Goal: Information Seeking & Learning: Learn about a topic

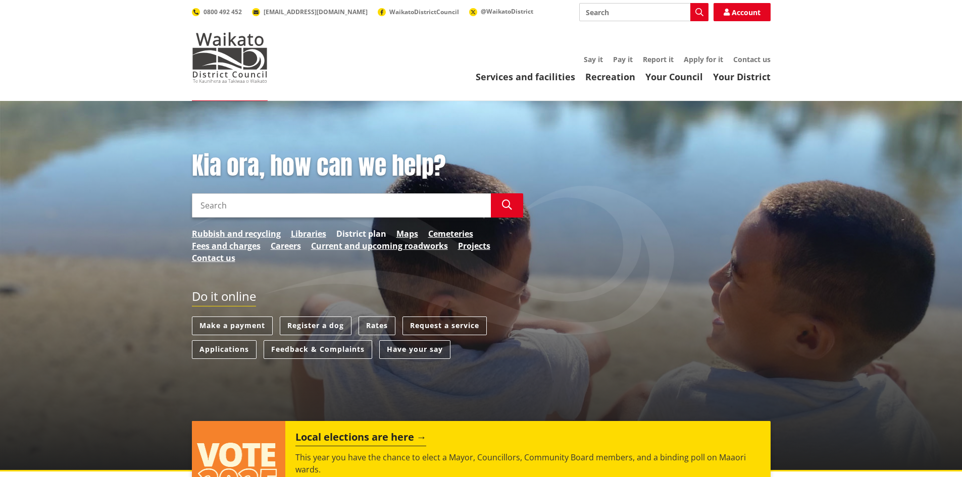
click at [371, 232] on link "District plan" at bounding box center [361, 234] width 50 height 12
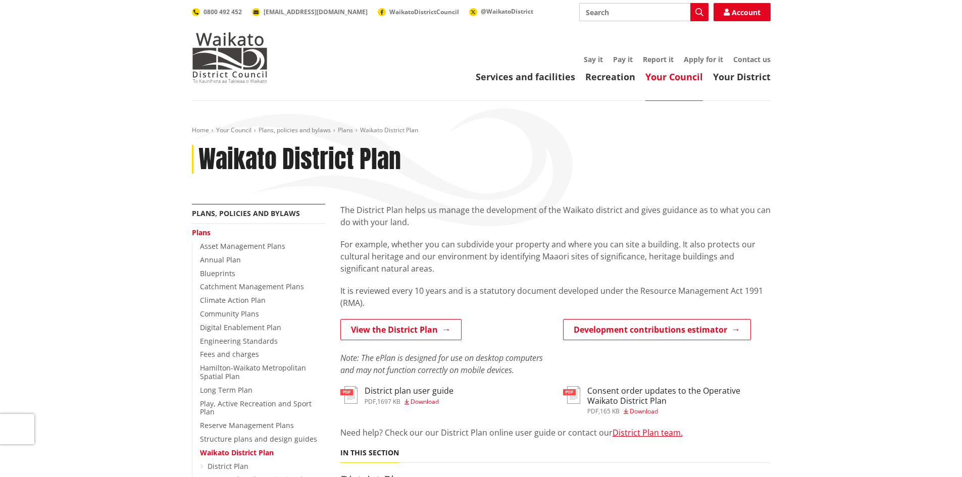
click at [422, 403] on span "Download" at bounding box center [425, 402] width 28 height 9
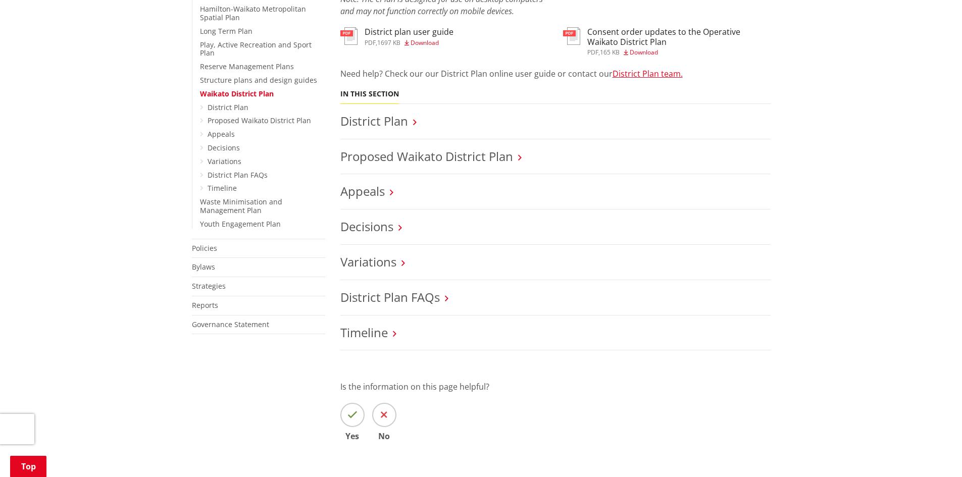
scroll to position [372, 0]
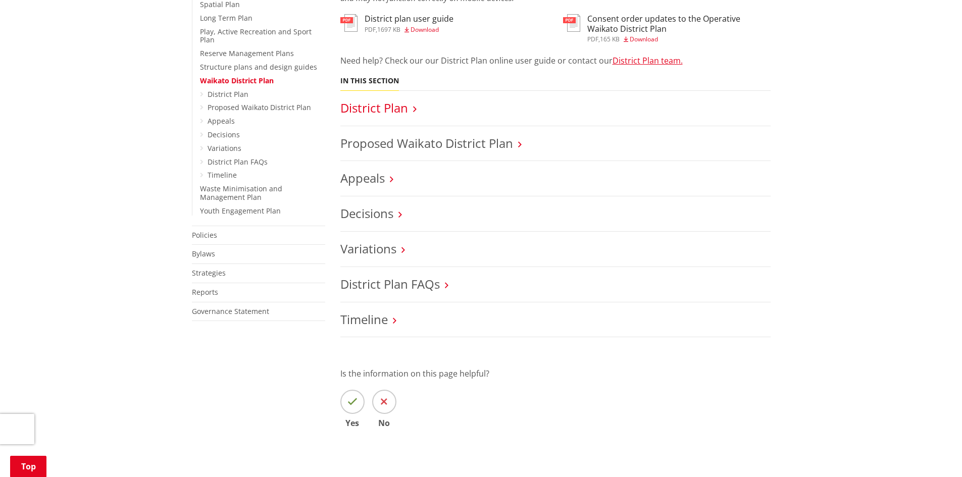
click at [375, 113] on link "District Plan" at bounding box center [374, 108] width 68 height 17
click at [369, 284] on link "District Plan FAQs" at bounding box center [390, 284] width 100 height 17
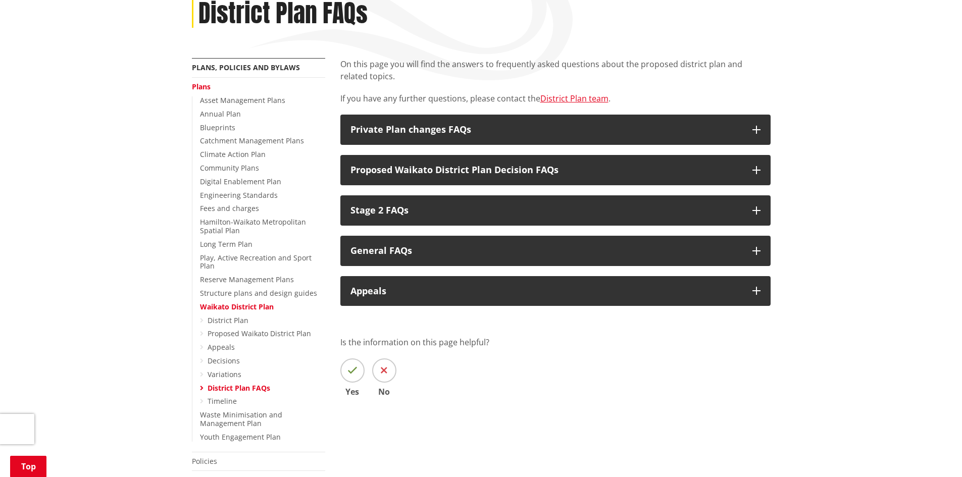
scroll to position [184, 0]
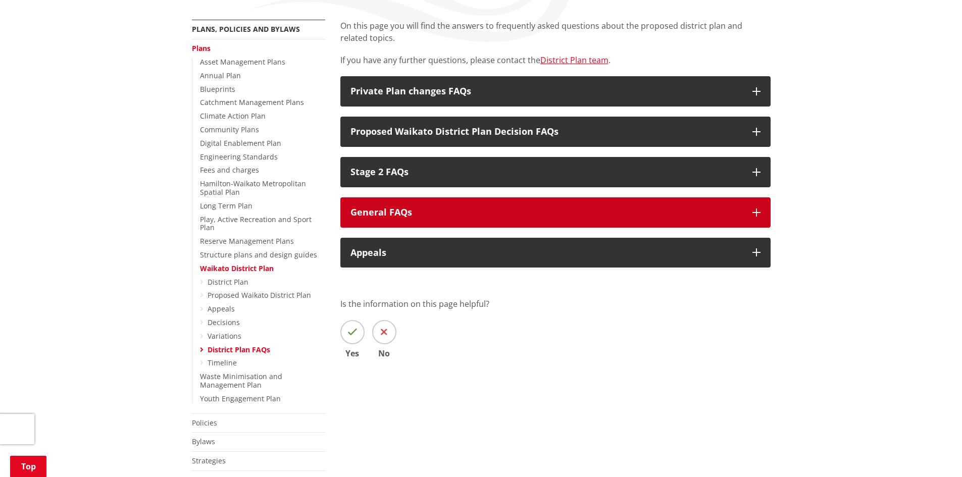
click at [759, 214] on icon "button" at bounding box center [757, 213] width 8 height 8
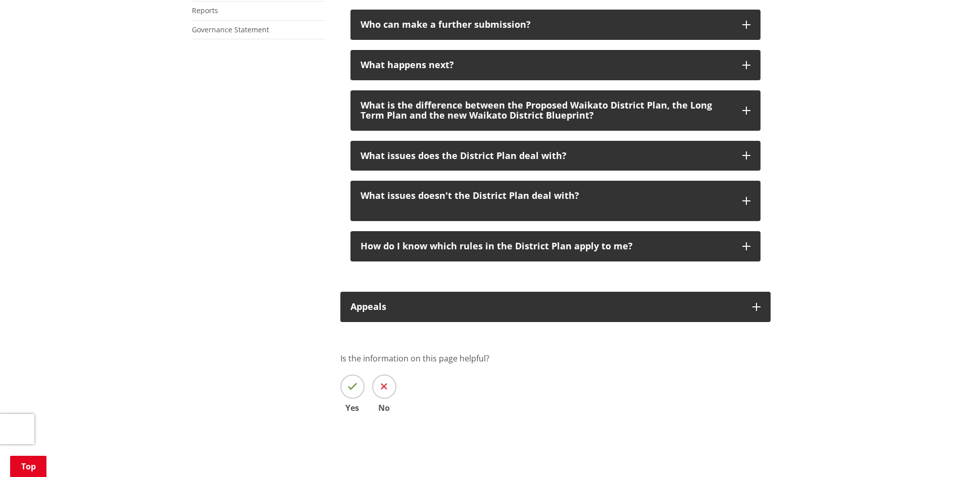
scroll to position [656, 0]
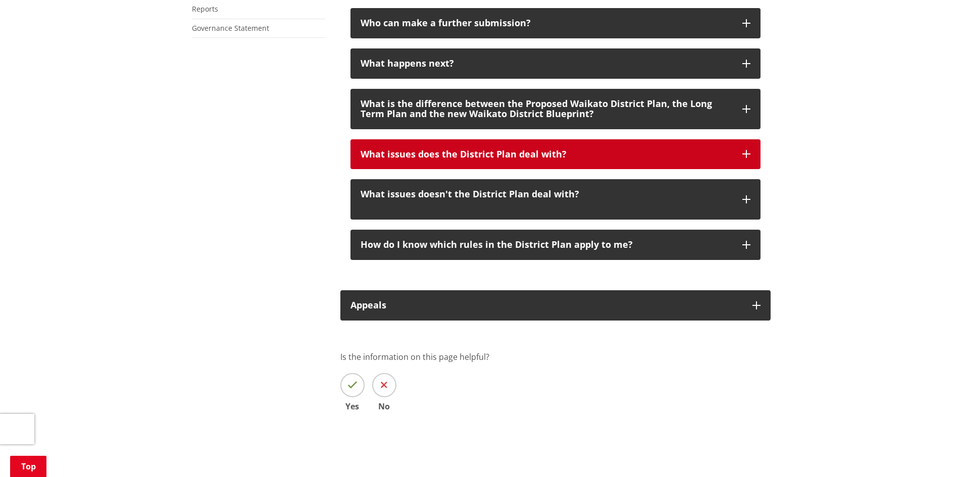
click at [745, 155] on icon "button" at bounding box center [747, 154] width 8 height 8
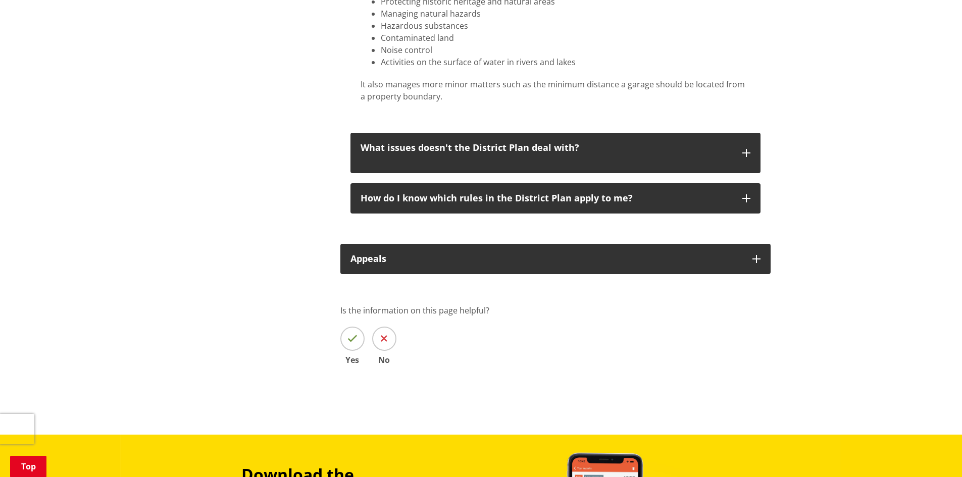
scroll to position [1056, 0]
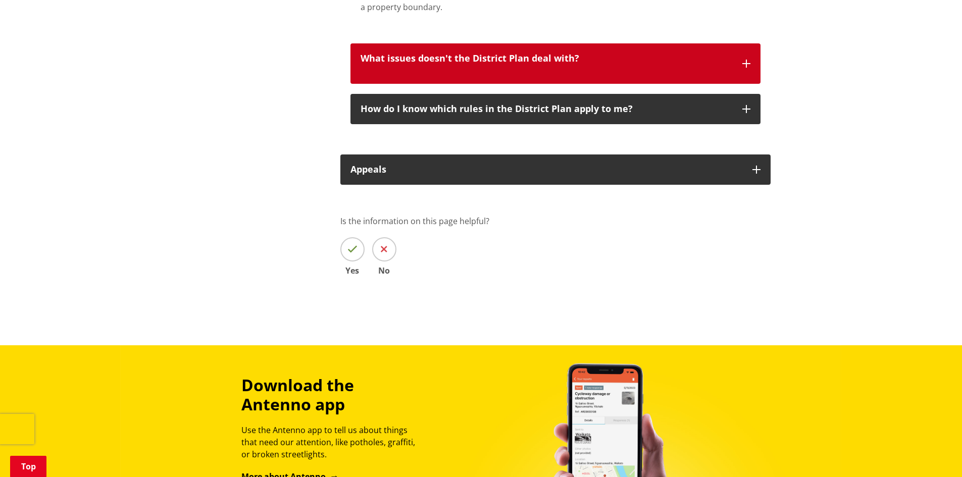
click at [742, 64] on button "What issues doesn't the District Plan deal with?" at bounding box center [556, 63] width 410 height 40
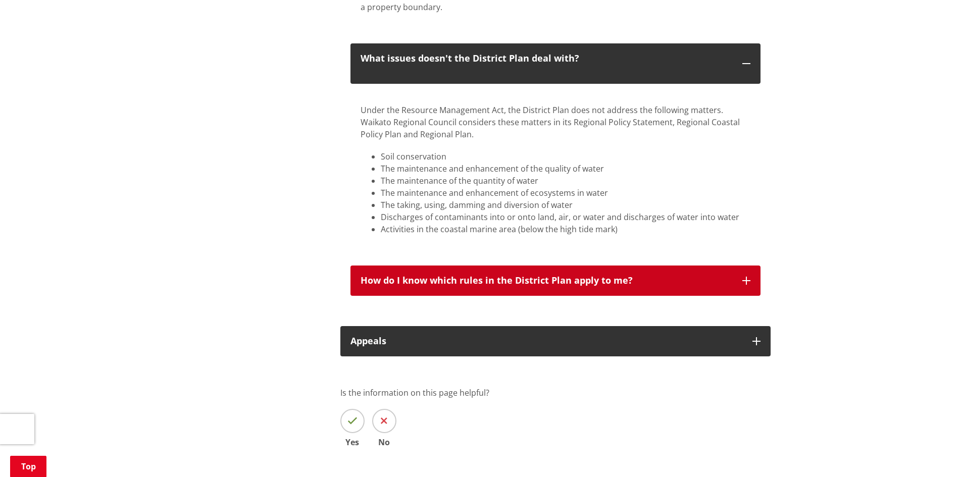
click at [746, 281] on icon "button" at bounding box center [747, 281] width 8 height 8
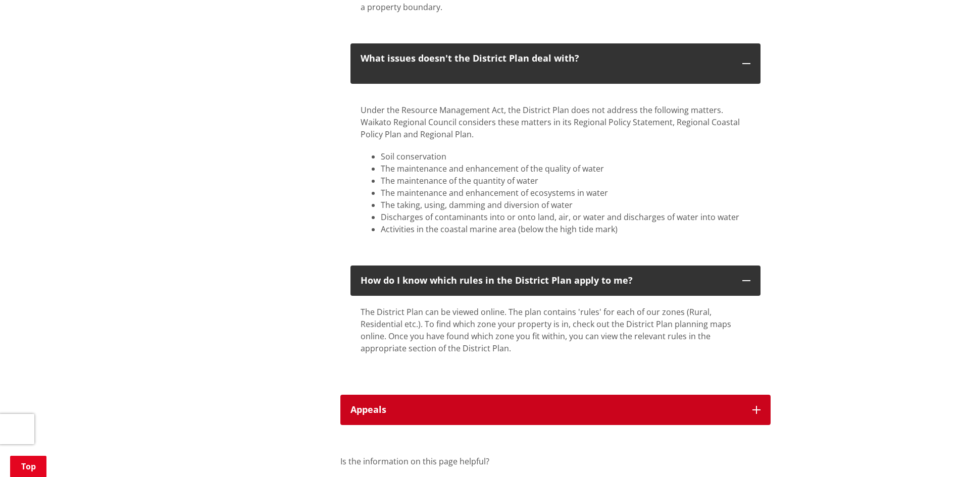
click at [759, 405] on button "Appeals" at bounding box center [555, 410] width 430 height 30
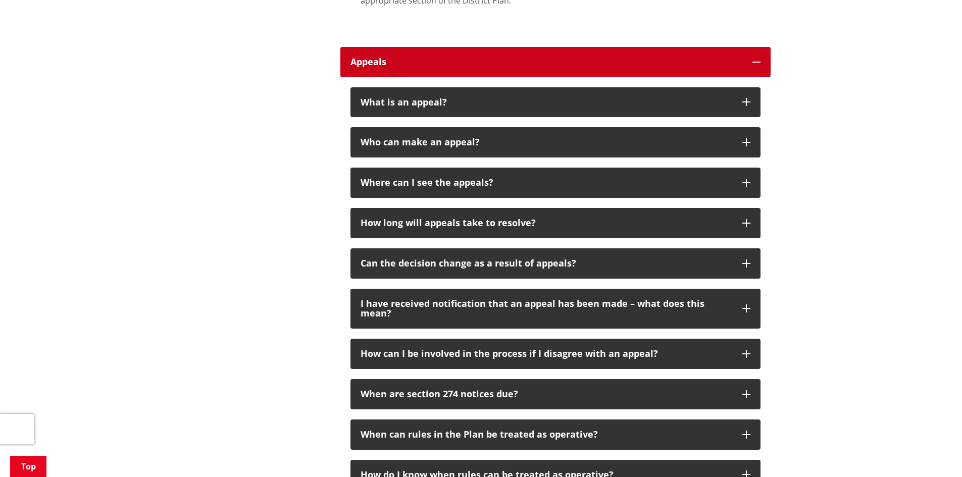
scroll to position [1421, 0]
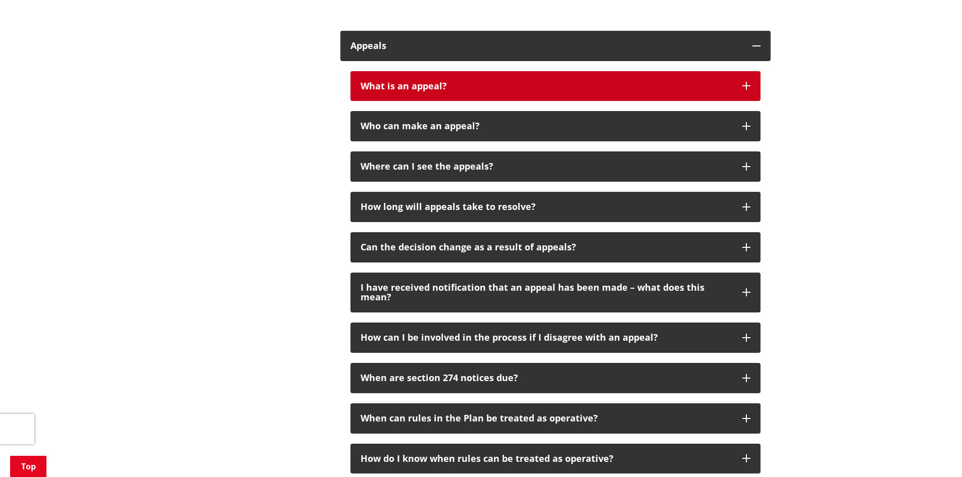
click at [752, 83] on button "What is an appeal?" at bounding box center [556, 86] width 410 height 30
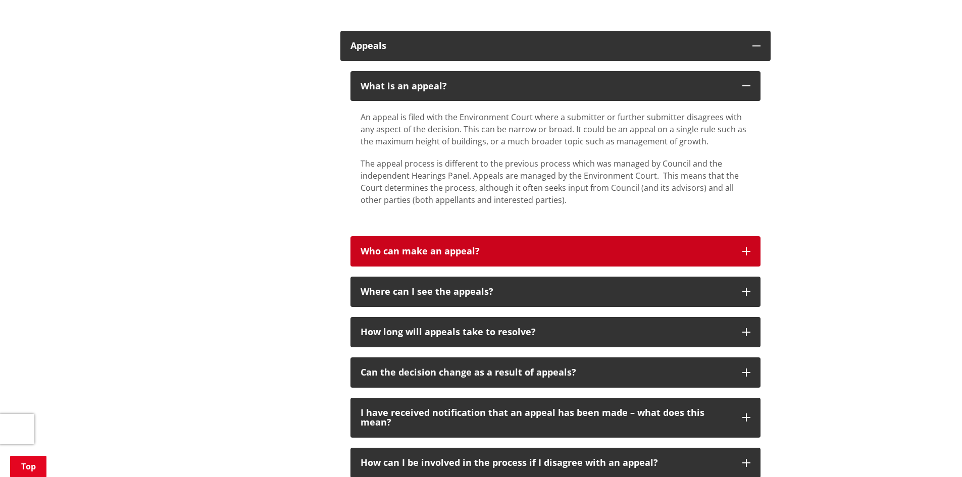
click at [745, 251] on icon "button" at bounding box center [747, 252] width 8 height 8
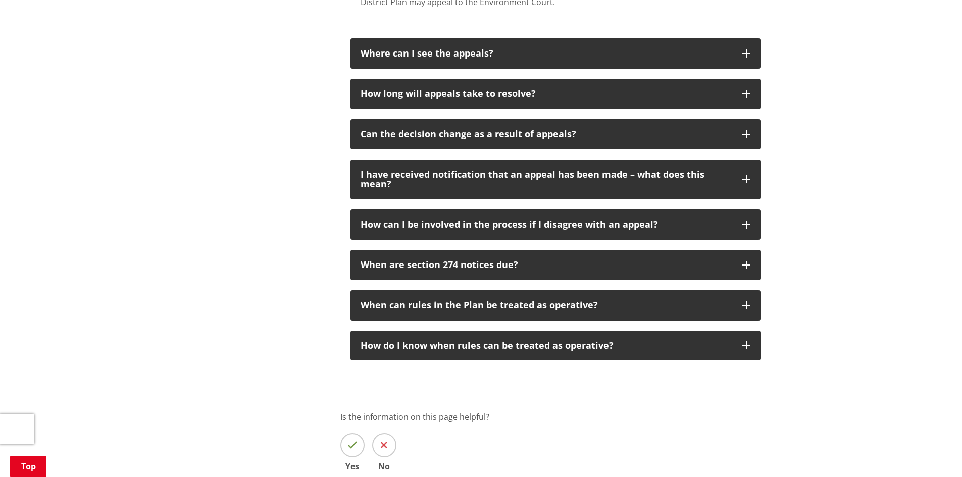
scroll to position [1740, 0]
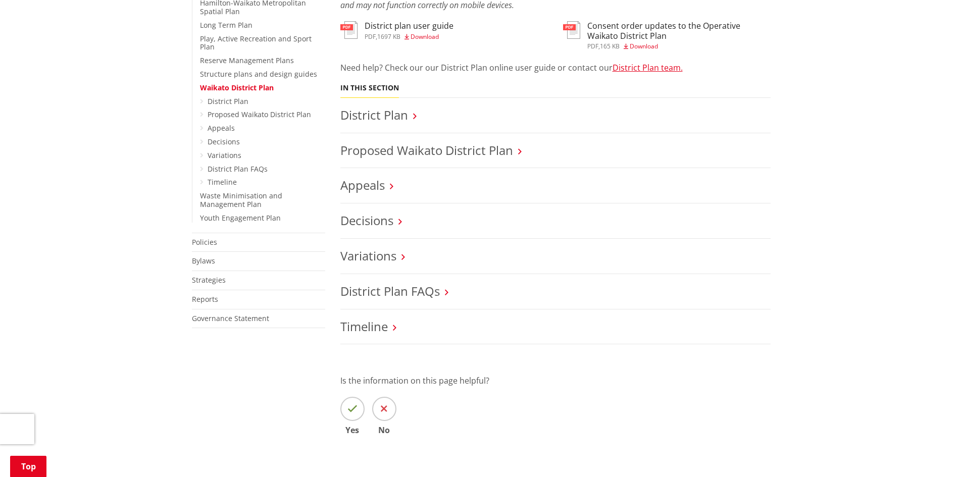
scroll to position [375, 0]
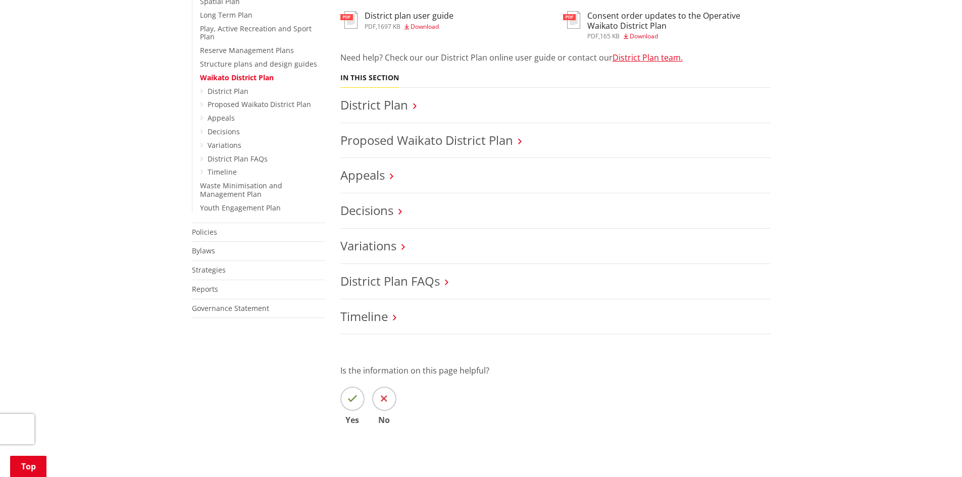
click at [388, 289] on li "District Plan FAQs" at bounding box center [555, 281] width 430 height 35
click at [389, 285] on link "District Plan FAQs" at bounding box center [390, 281] width 100 height 17
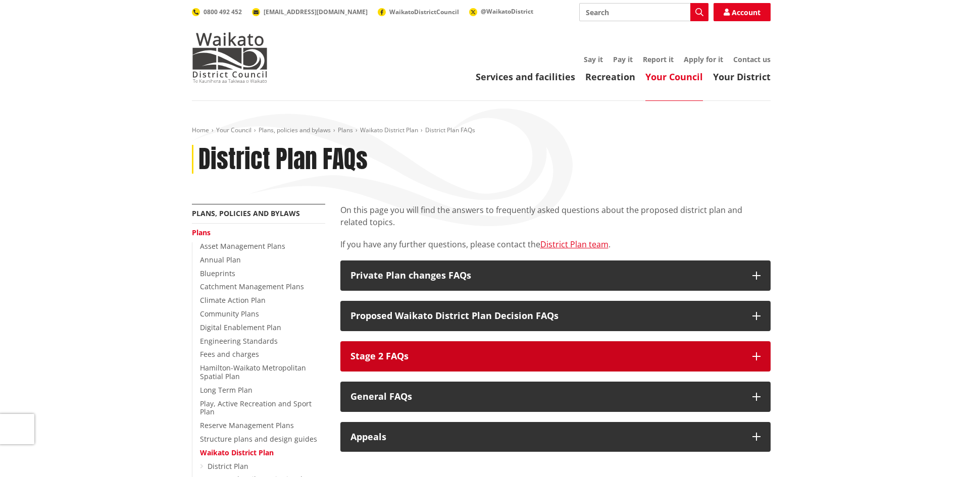
click at [758, 361] on button "Stage 2 FAQs" at bounding box center [555, 357] width 430 height 30
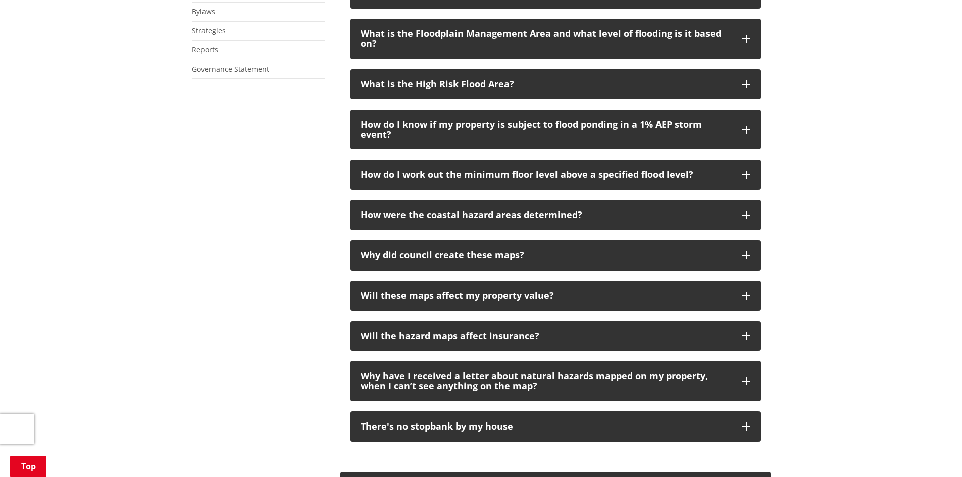
scroll to position [619, 0]
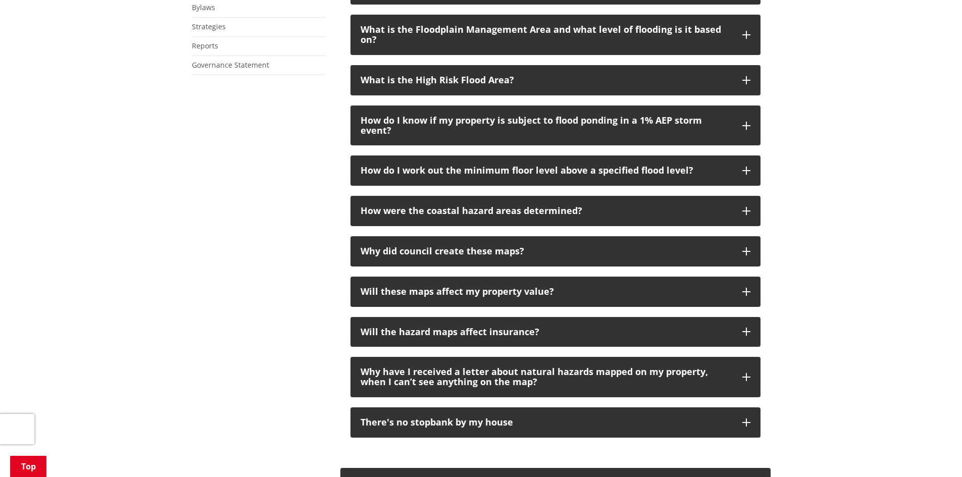
click at [300, 448] on div "More from this section Plans, policies and bylaws Plans Asset Management Plans …" at bounding box center [481, 122] width 594 height 1074
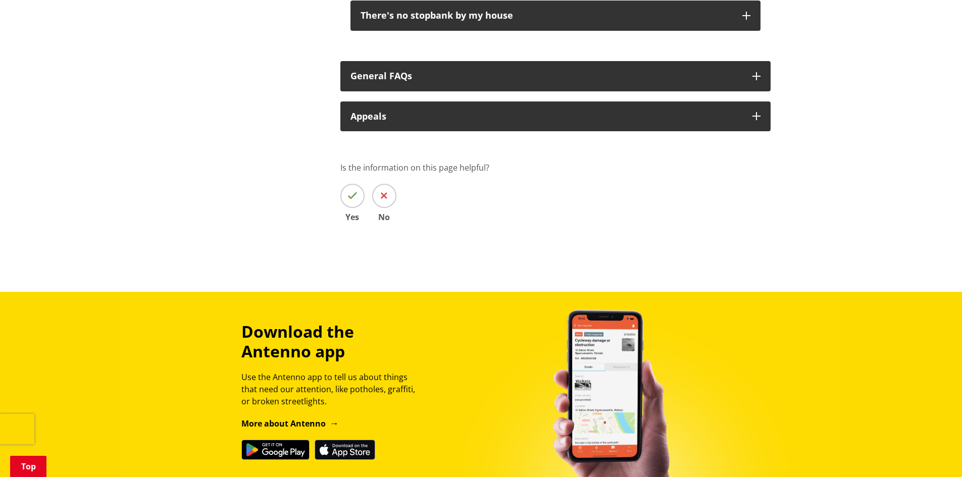
scroll to position [995, 0]
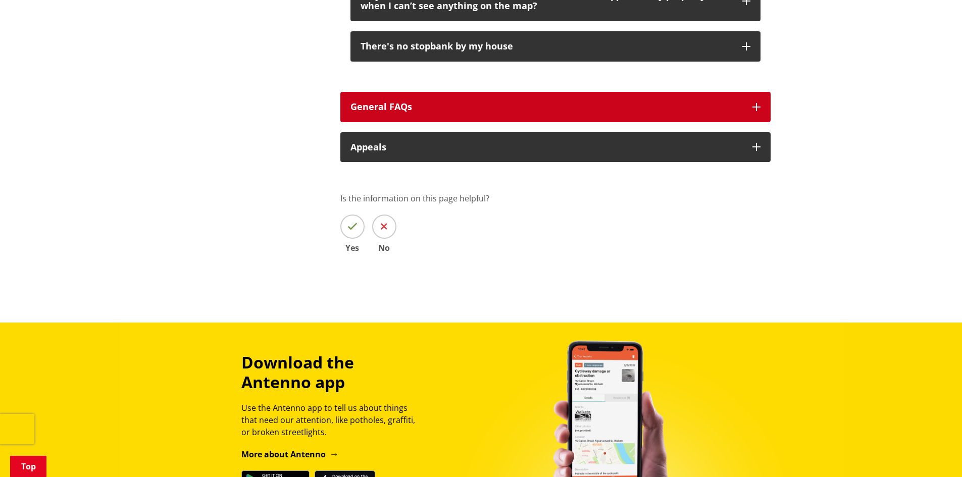
click at [758, 102] on button "General FAQs" at bounding box center [555, 107] width 430 height 30
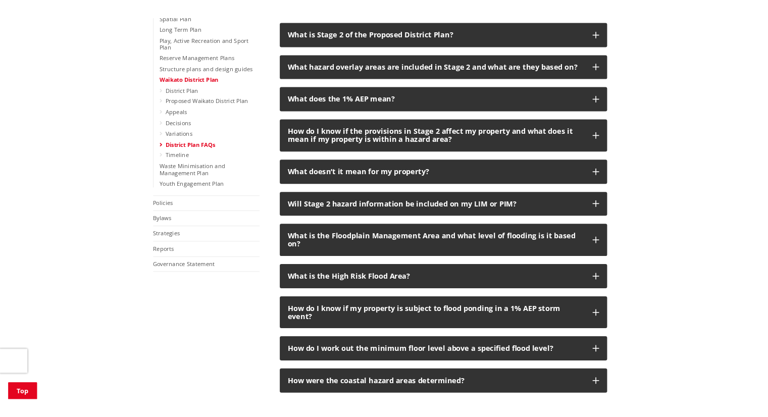
scroll to position [0, 0]
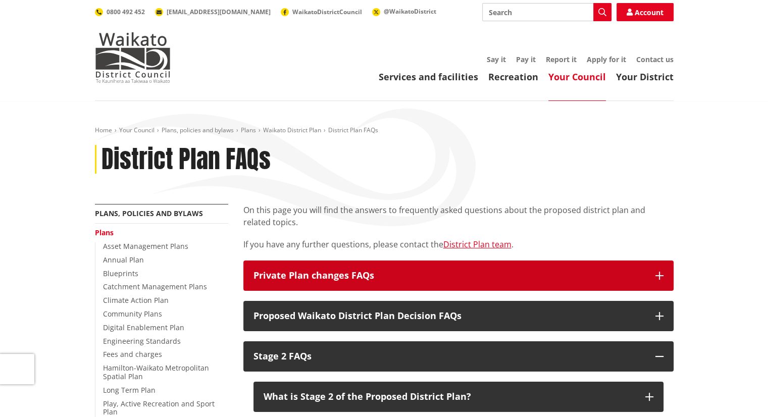
click at [414, 282] on button "Private Plan changes FAQs" at bounding box center [458, 276] width 430 height 30
